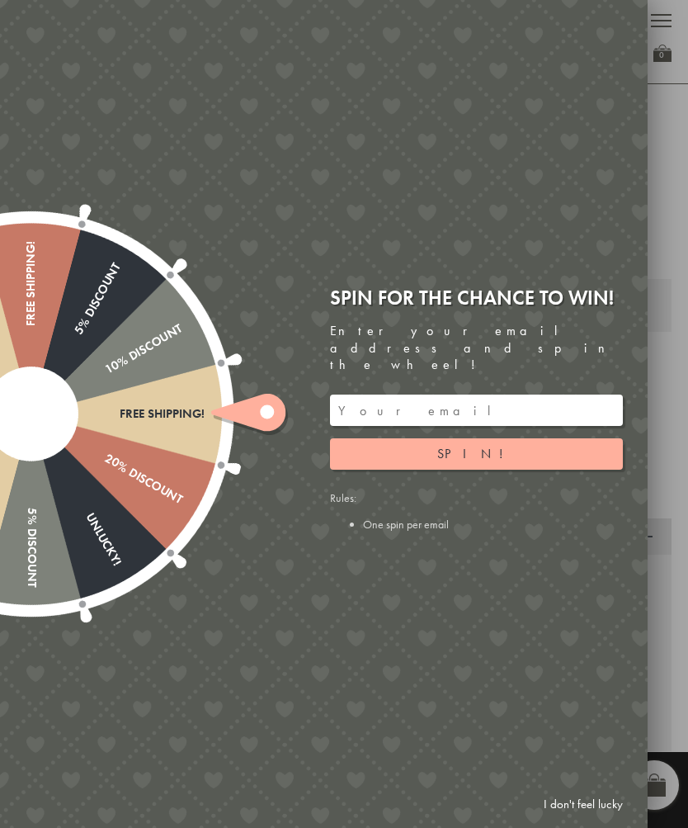
click at [591, 814] on link "I don't feel lucky" at bounding box center [584, 804] width 96 height 31
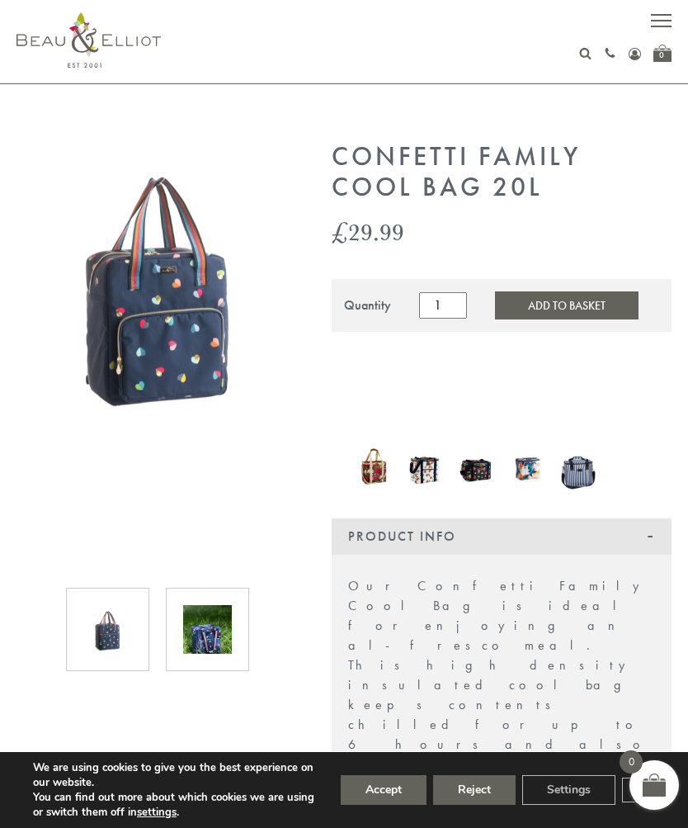
click at [433, 475] on img at bounding box center [425, 467] width 35 height 41
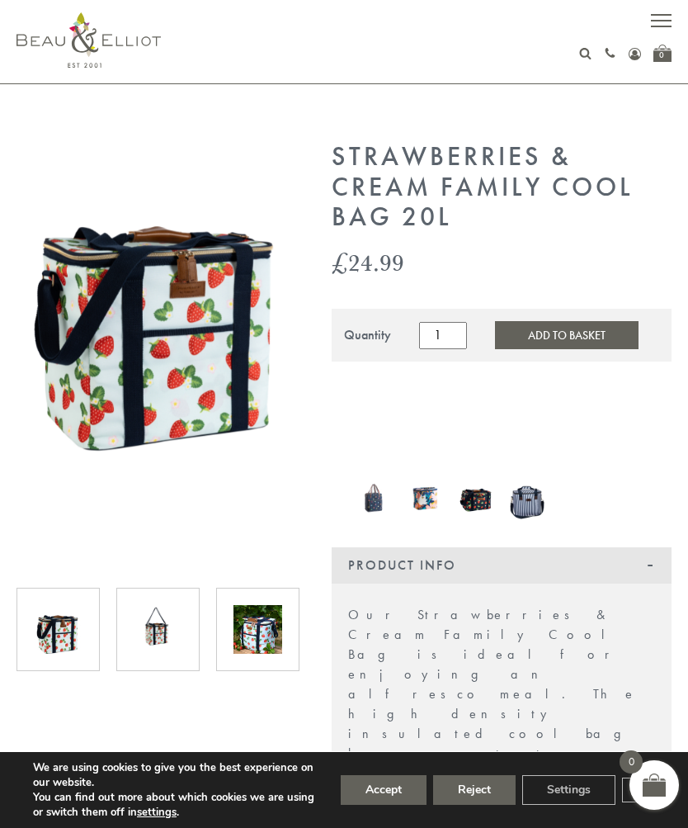
click at [380, 791] on button "Accept" at bounding box center [384, 790] width 86 height 30
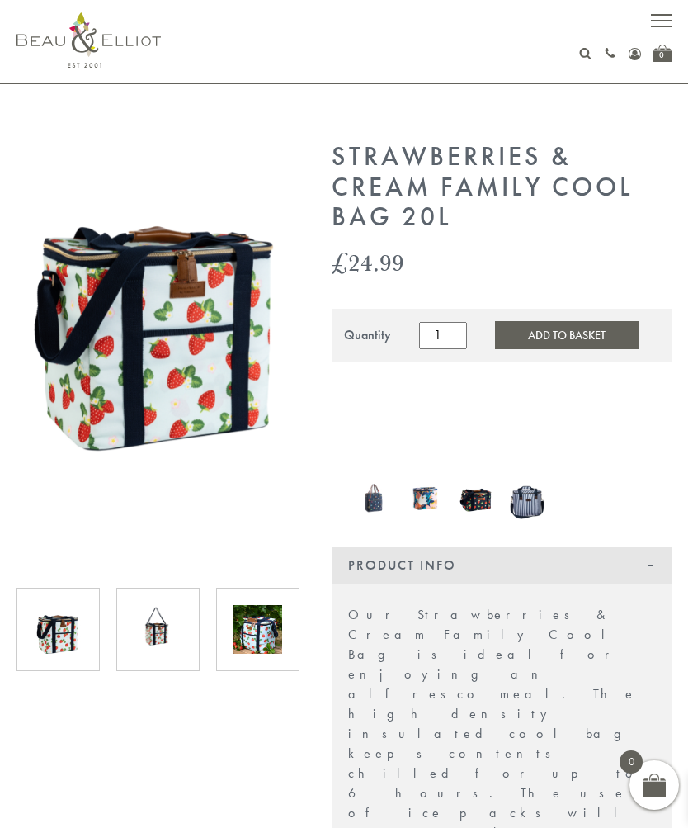
click at [542, 503] on img at bounding box center [527, 496] width 35 height 45
click at [182, 361] on img at bounding box center [158, 309] width 283 height 335
